Goal: Check status

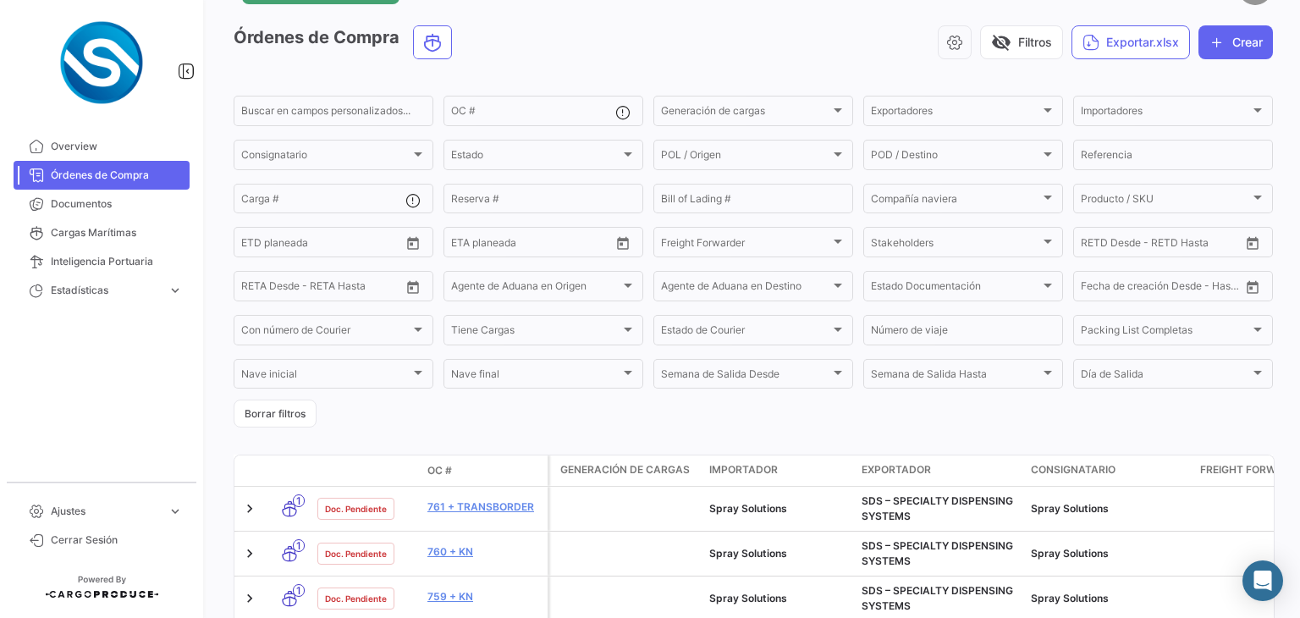
scroll to position [57, 0]
click at [101, 146] on span "Overview" at bounding box center [117, 146] width 132 height 15
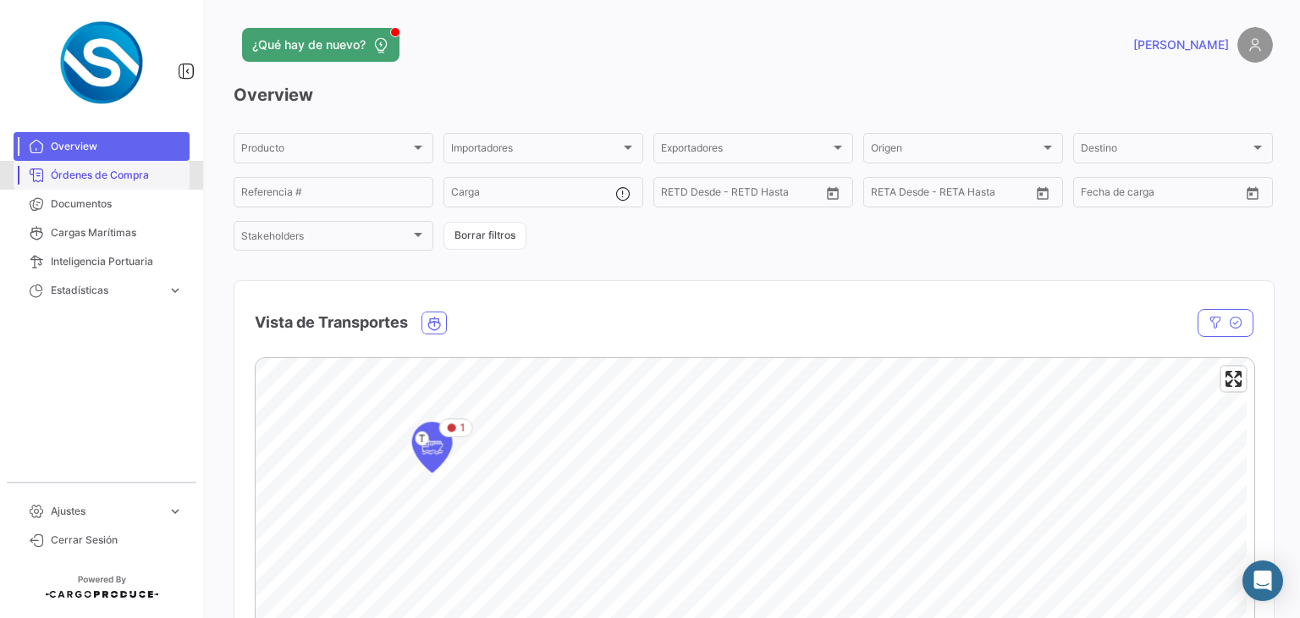
click at [122, 163] on link "Órdenes de Compra" at bounding box center [102, 175] width 176 height 29
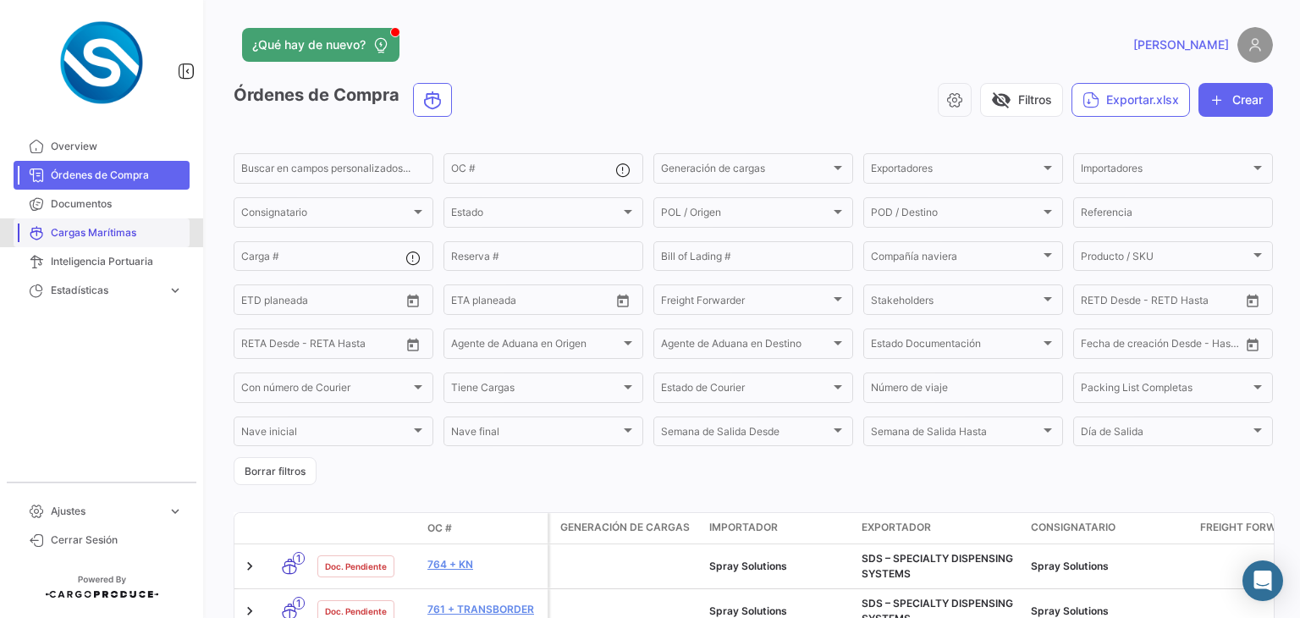
click at [120, 242] on link "Cargas Marítimas" at bounding box center [102, 232] width 176 height 29
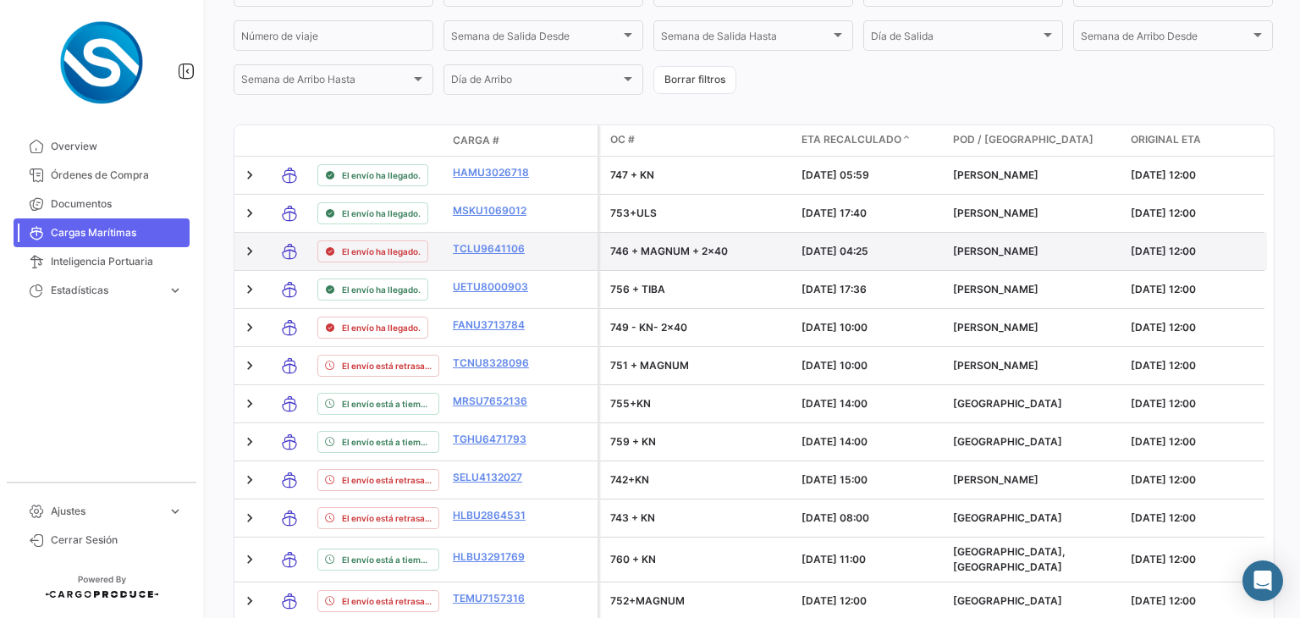
scroll to position [439, 0]
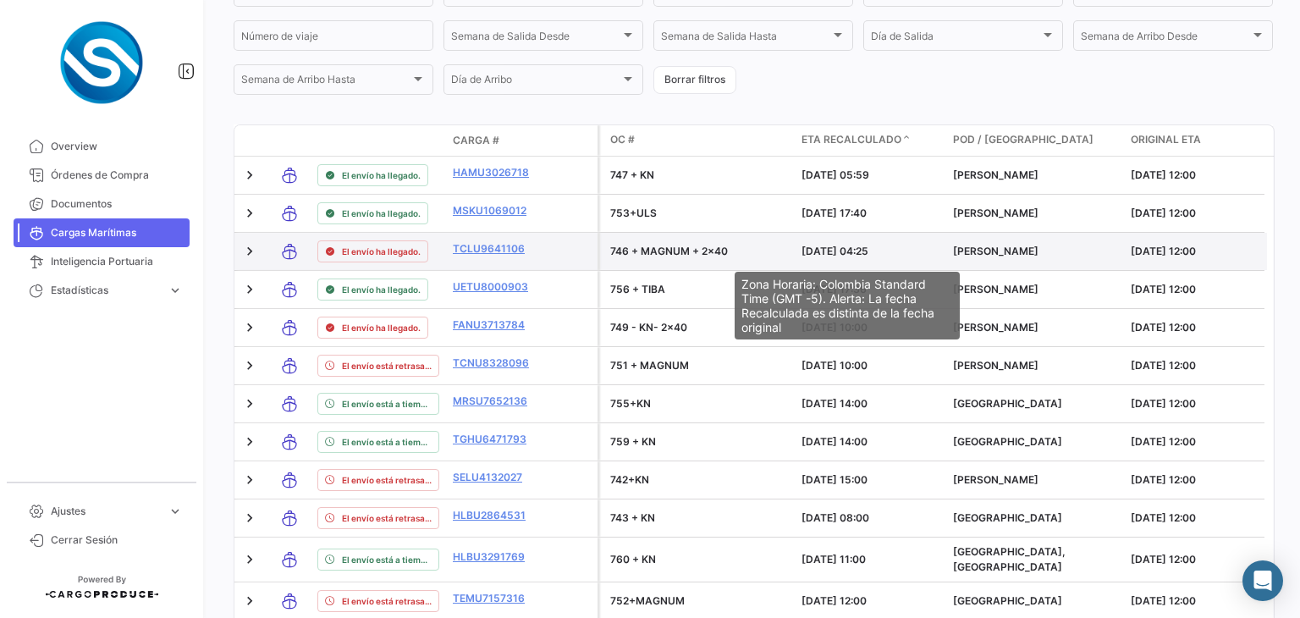
click at [846, 257] on span "[DATE] 04:25" at bounding box center [835, 251] width 67 height 13
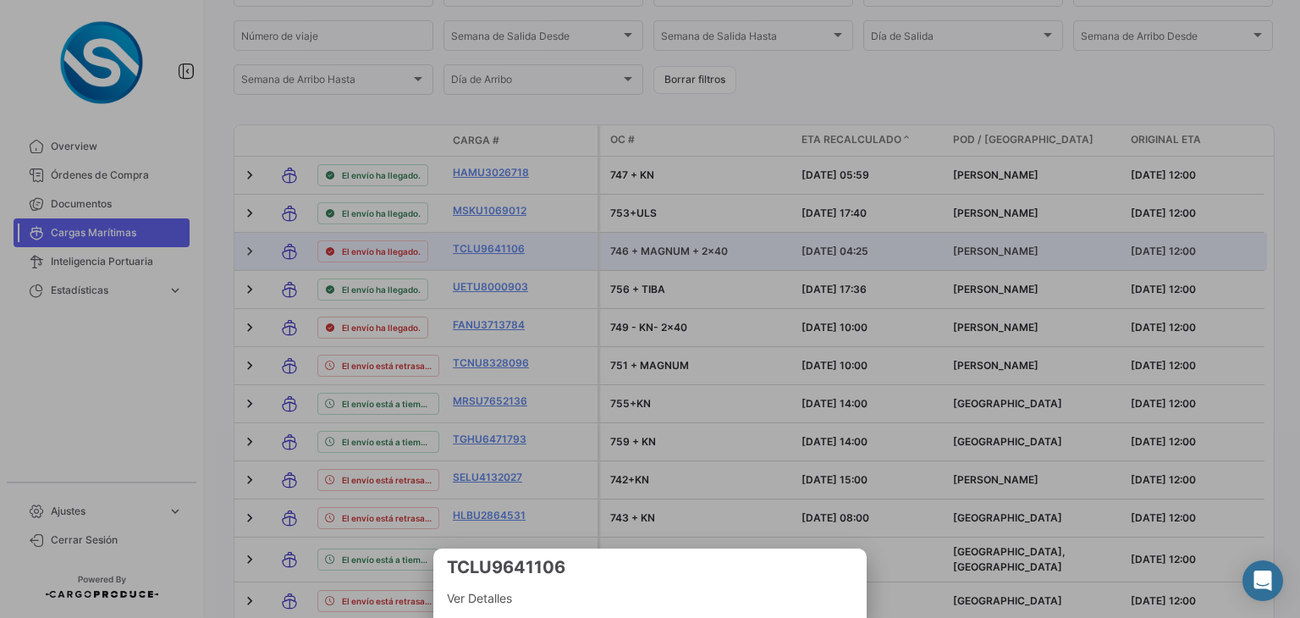
click at [846, 258] on div at bounding box center [650, 309] width 1300 height 618
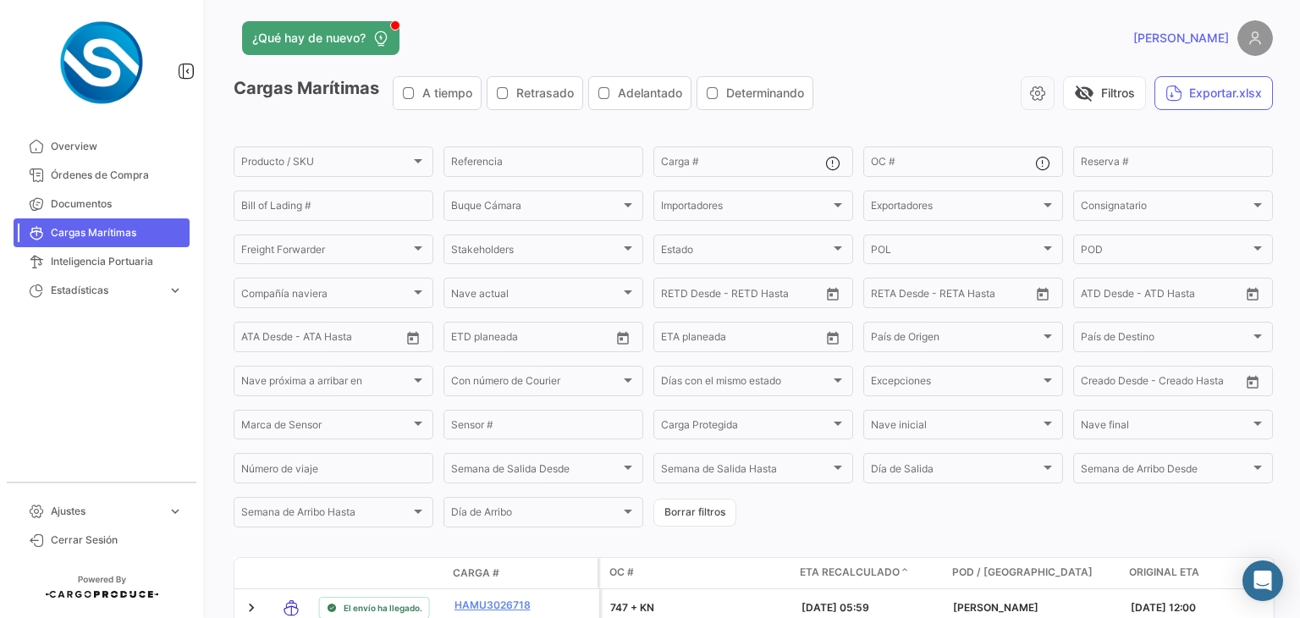
scroll to position [5, 0]
click at [1105, 99] on button "visibility_off Filtros" at bounding box center [1104, 95] width 83 height 34
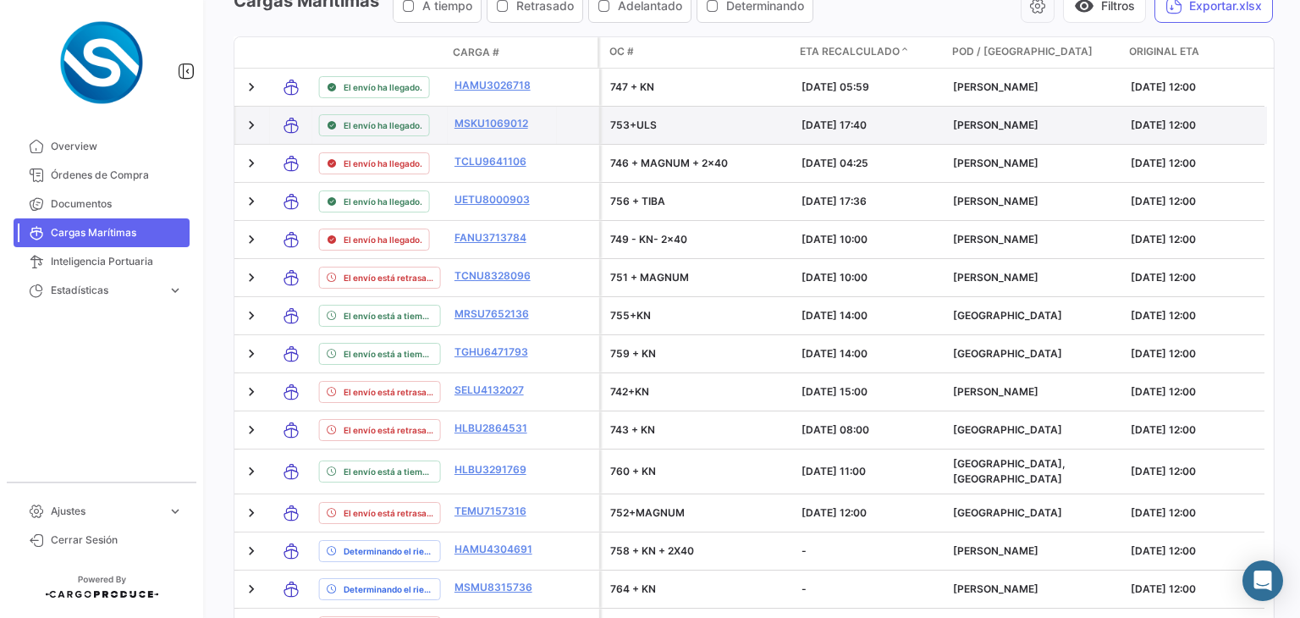
scroll to position [0, 0]
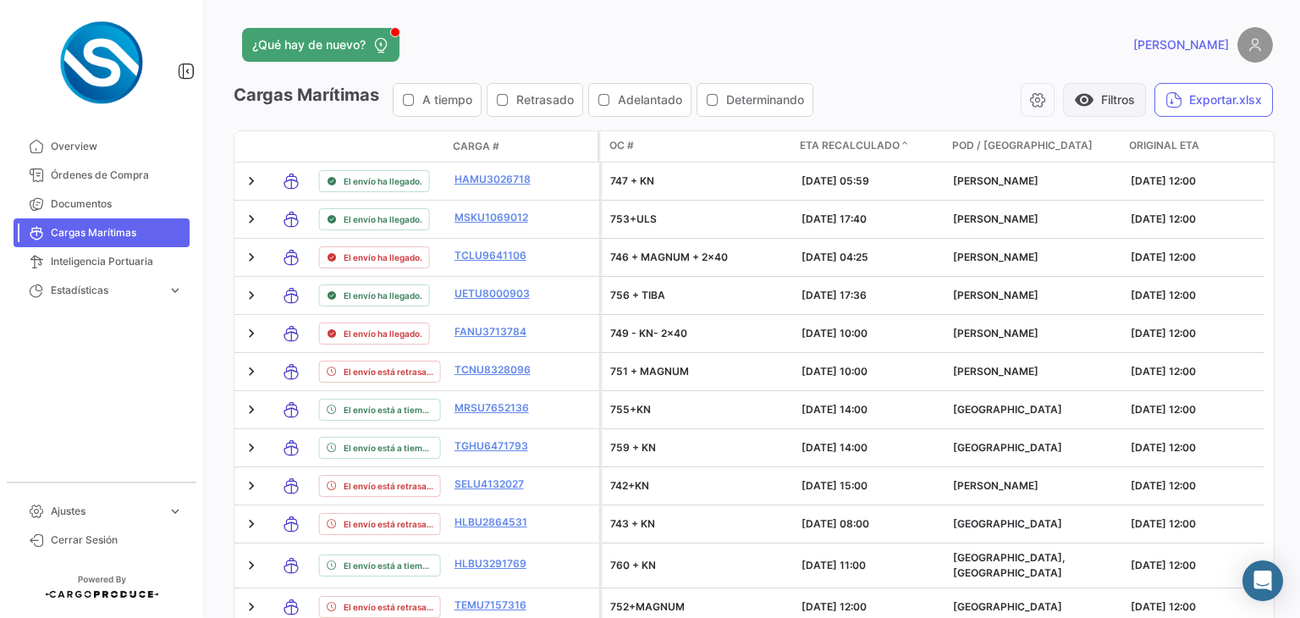
click at [1096, 92] on button "visibility Filtros" at bounding box center [1104, 100] width 83 height 34
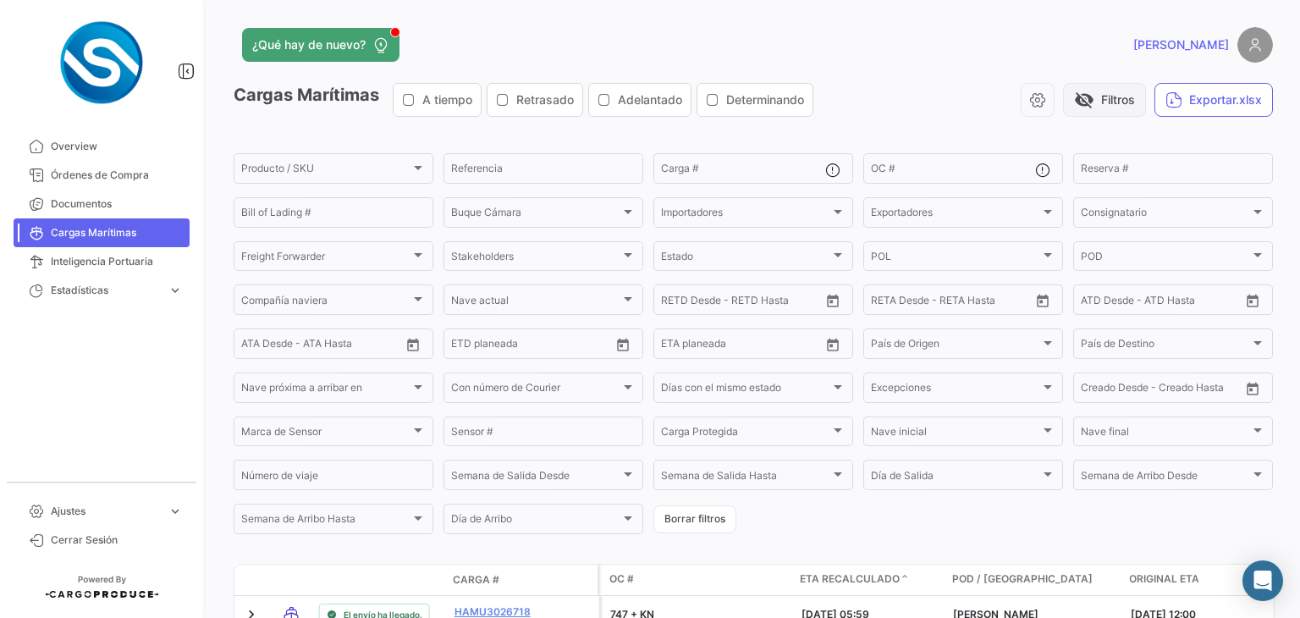
click at [1096, 92] on button "visibility_off Filtros" at bounding box center [1104, 100] width 83 height 34
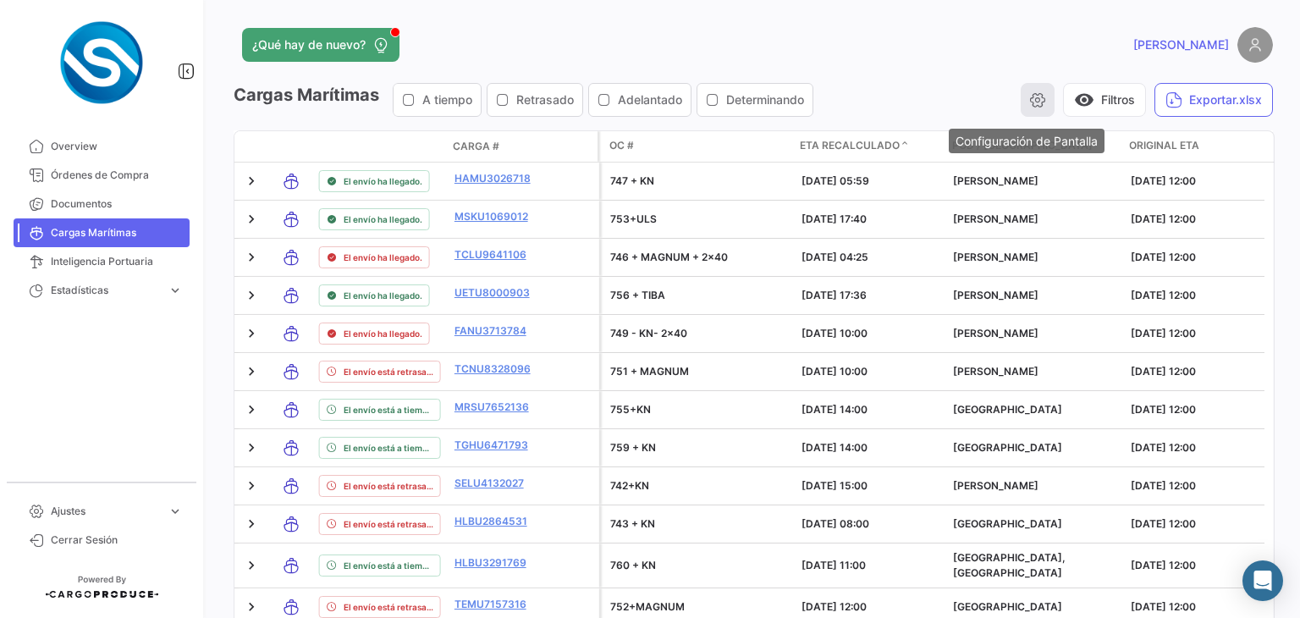
click at [1029, 96] on icon "button" at bounding box center [1037, 99] width 17 height 17
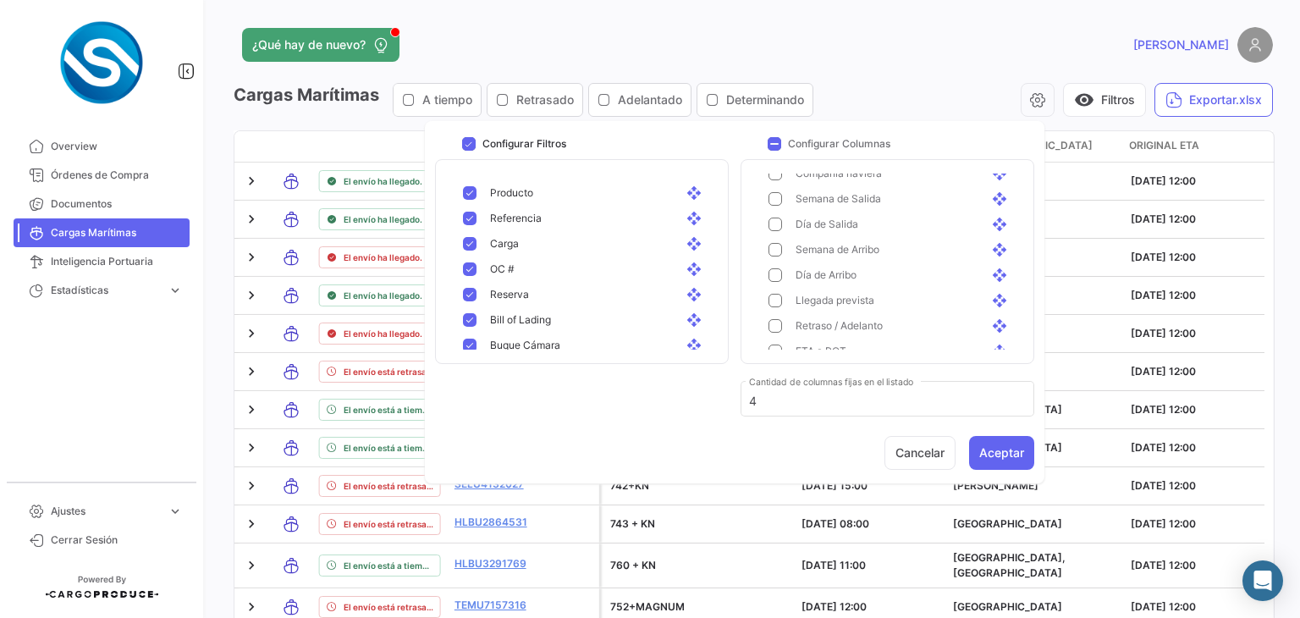
scroll to position [376, 0]
click at [773, 295] on mat-pseudo-checkbox at bounding box center [776, 300] width 14 height 14
click at [773, 297] on mat-pseudo-checkbox at bounding box center [776, 300] width 14 height 14
click at [766, 296] on div "Llegada prevista open_with" at bounding box center [890, 299] width 271 height 25
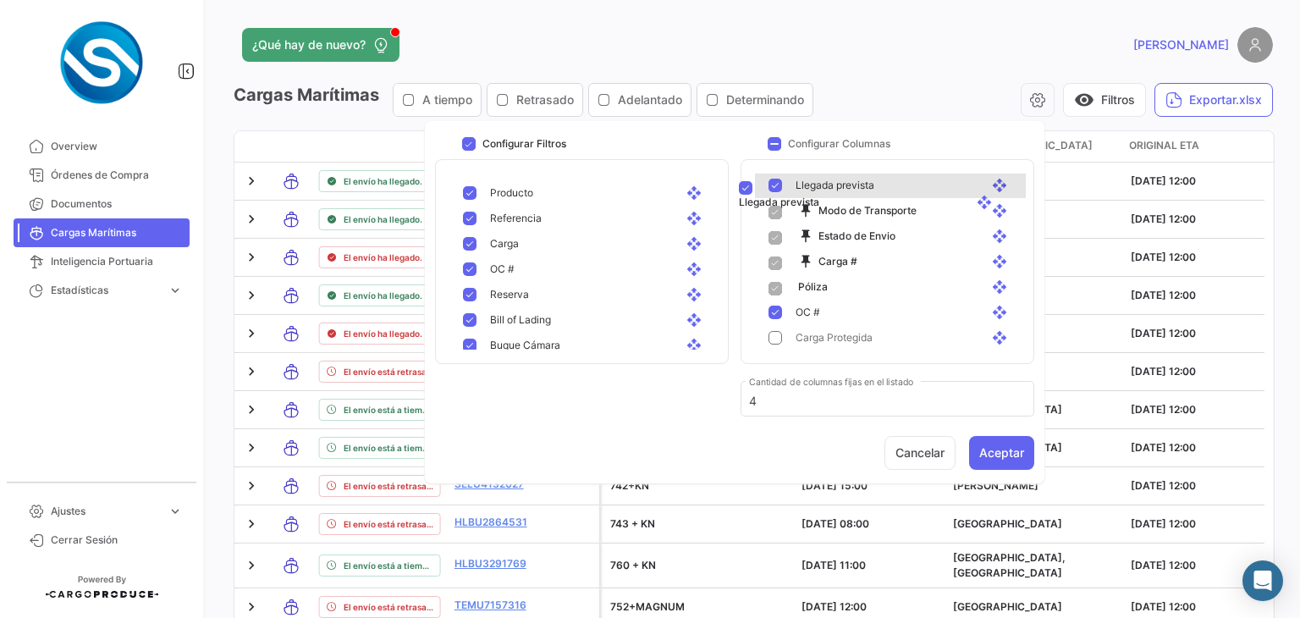
scroll to position [33, 0]
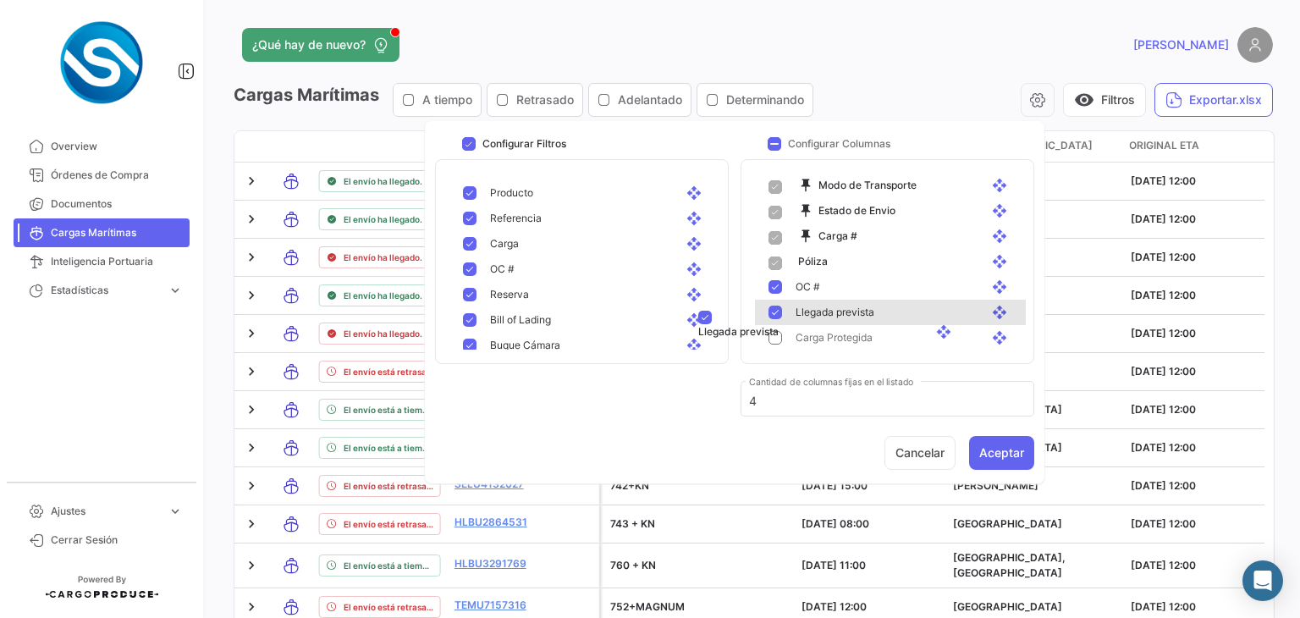
drag, startPoint x: 983, startPoint y: 302, endPoint x: 926, endPoint y: 323, distance: 60.2
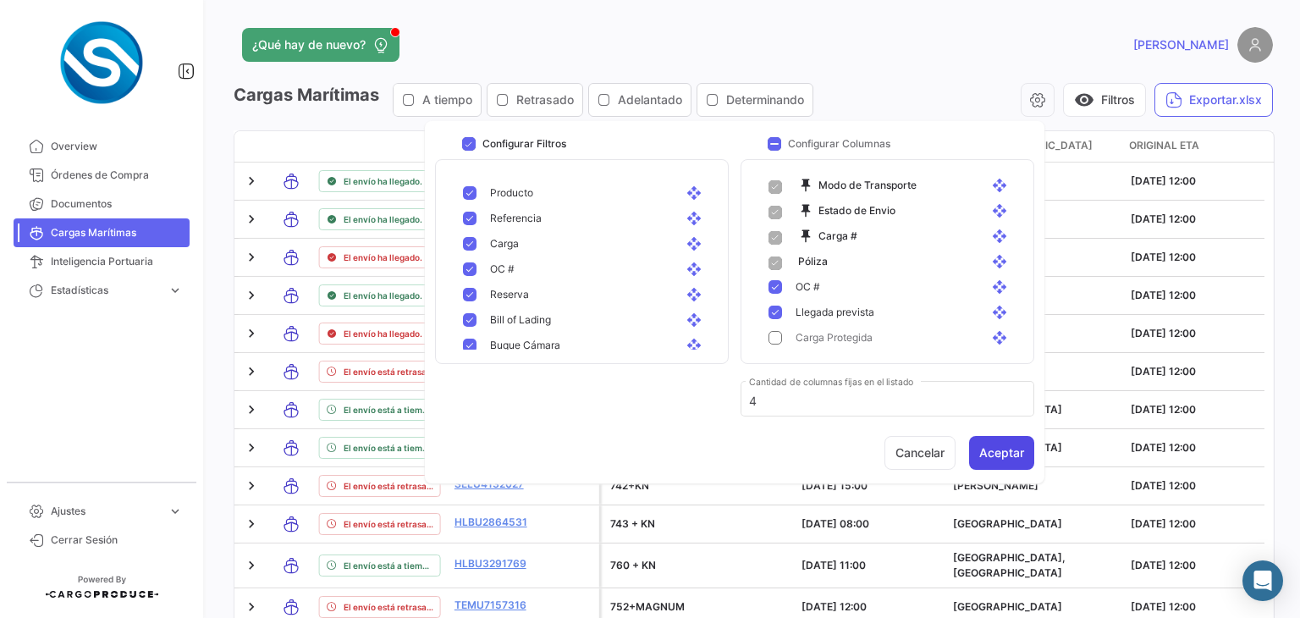
click at [990, 464] on button "Aceptar" at bounding box center [1001, 453] width 65 height 34
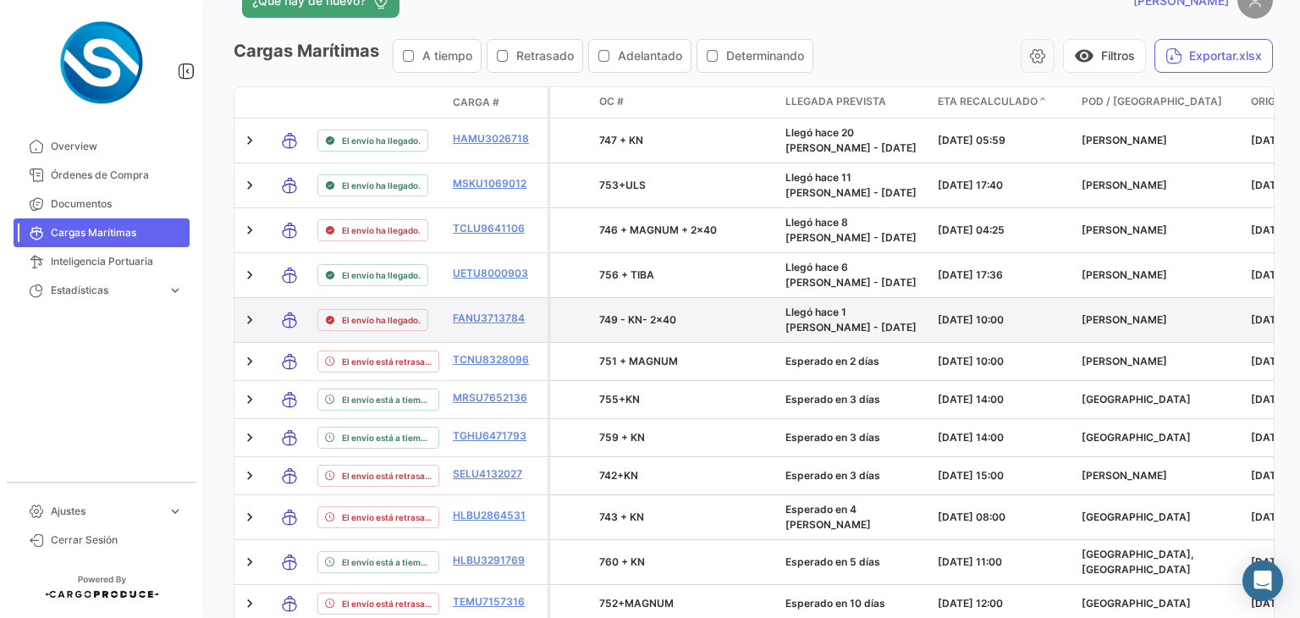
scroll to position [0, 0]
